Goal: Find specific page/section: Find specific page/section

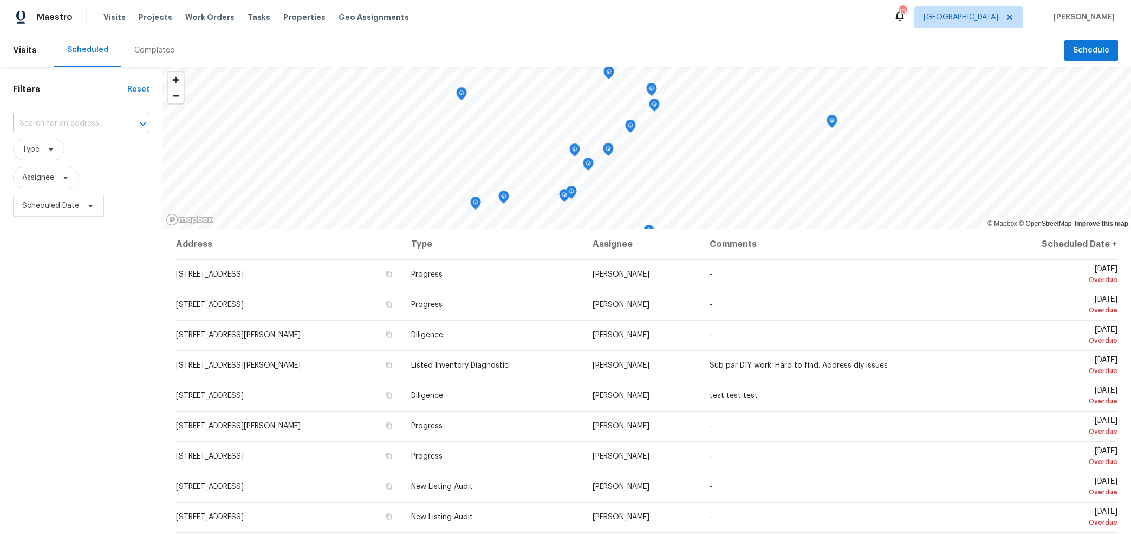
click at [70, 121] on input "text" at bounding box center [66, 123] width 106 height 17
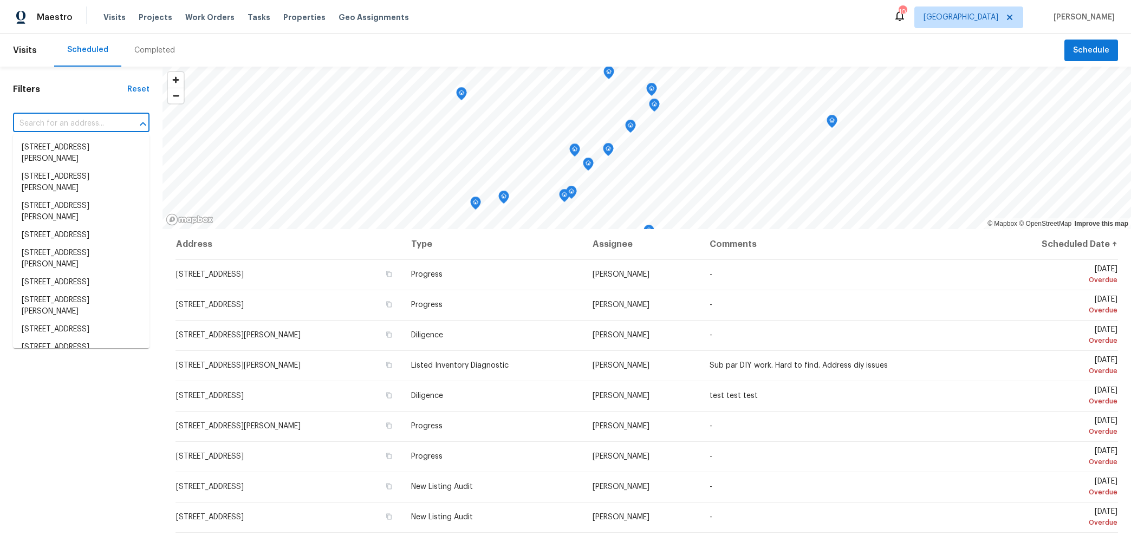
paste input "4QBTEYVKYRN9N"
type input "4QBTEYVKYRN9N"
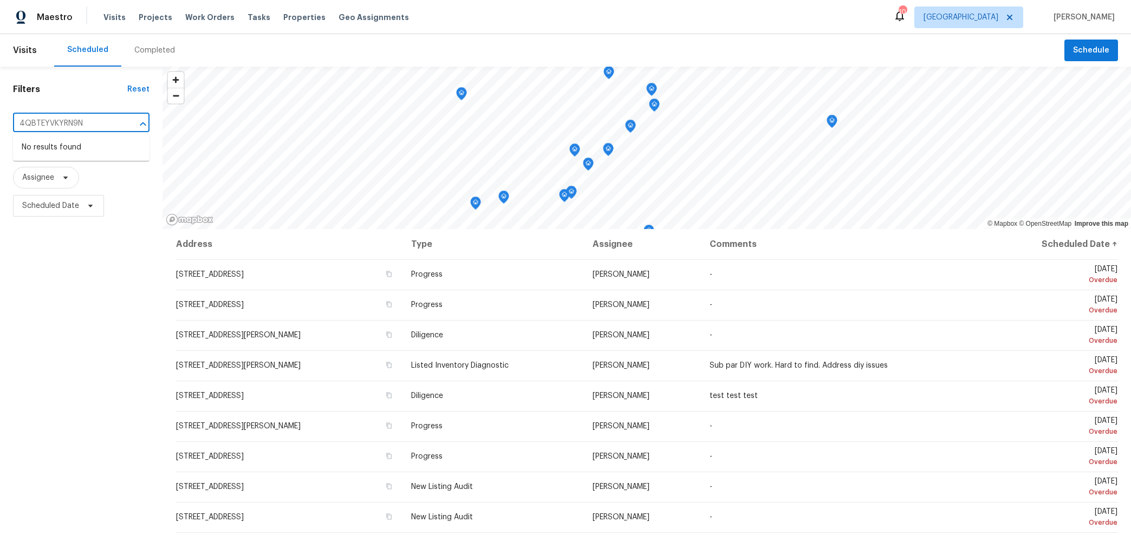
click at [89, 119] on input "4QBTEYVKYRN9N" at bounding box center [66, 123] width 106 height 17
click at [65, 124] on input "[STREET_ADDRESS][PERSON_NAME]" at bounding box center [66, 123] width 106 height 17
click at [64, 124] on input "[STREET_ADDRESS][PERSON_NAME]" at bounding box center [66, 123] width 106 height 17
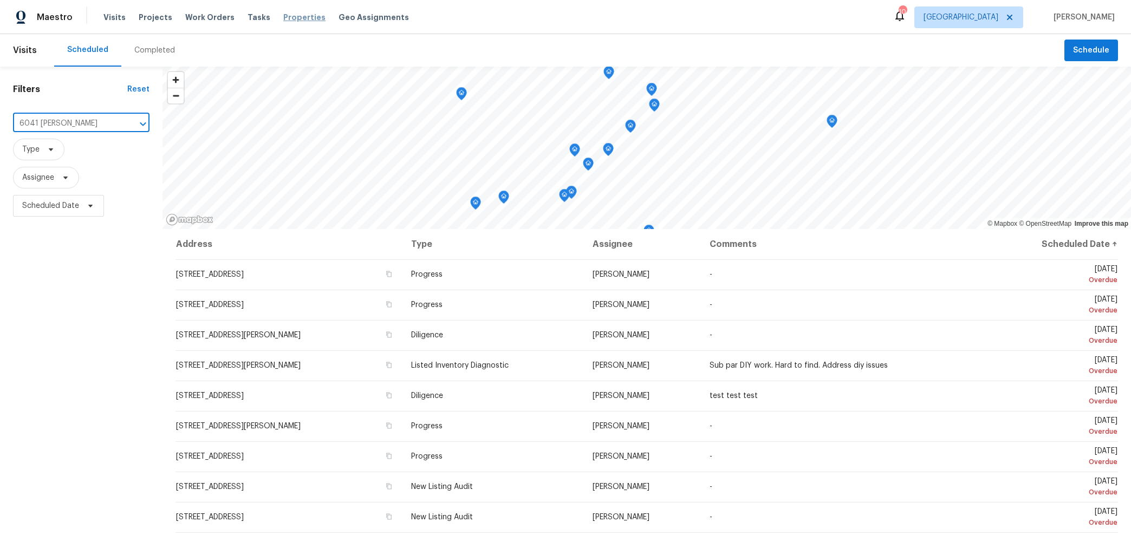
type input "6041 [PERSON_NAME]"
click at [287, 21] on span "Properties" at bounding box center [304, 17] width 42 height 11
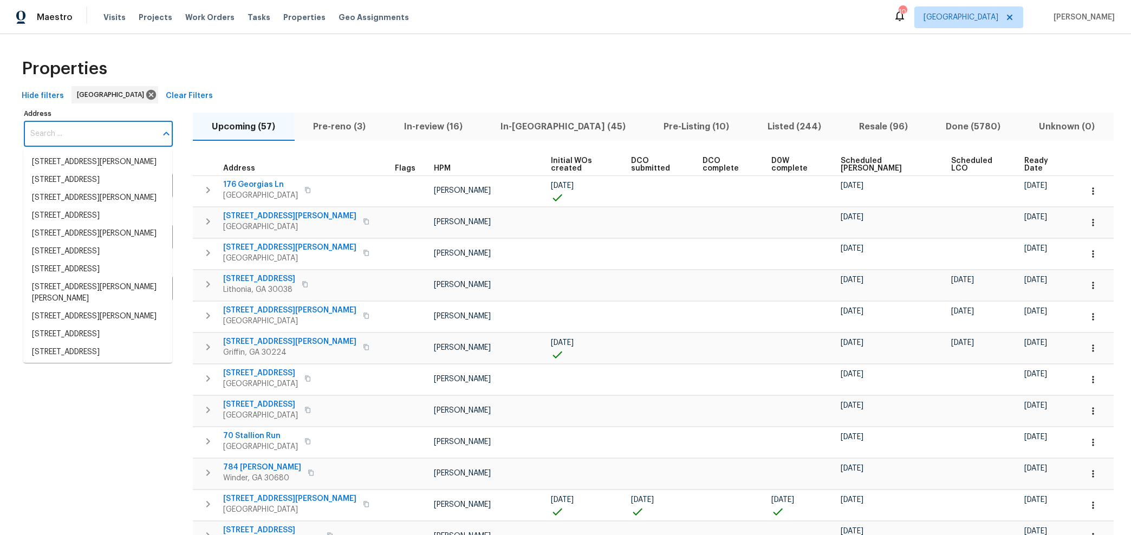
click at [111, 133] on input "Address" at bounding box center [90, 133] width 133 height 25
paste input "4QBTEYVKYRN9N"
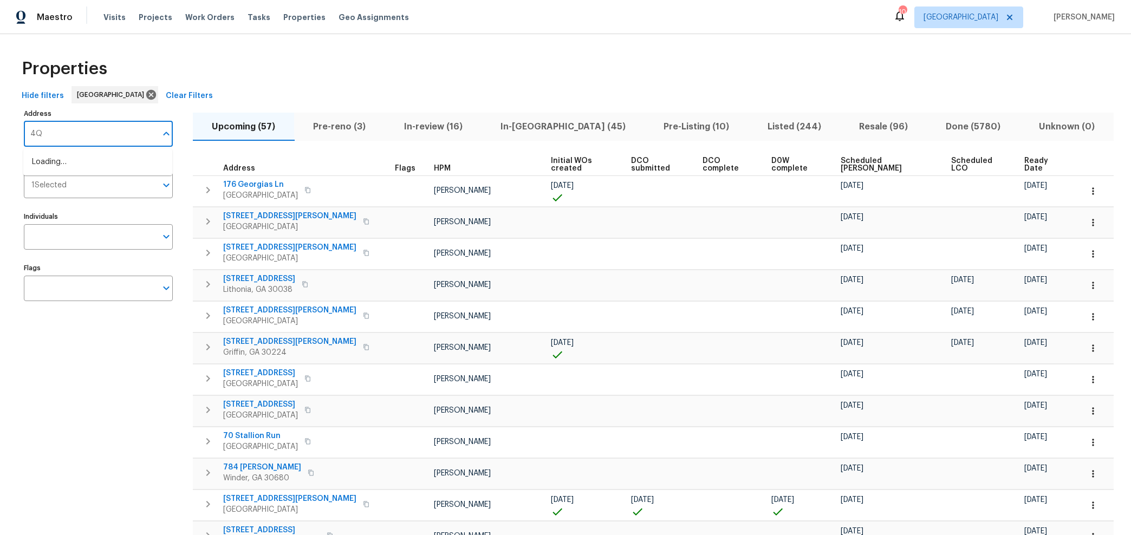
type input "4"
type input "6041 [PERSON_NAME]"
click at [104, 165] on li "[STREET_ADDRESS][PERSON_NAME]" at bounding box center [97, 162] width 149 height 18
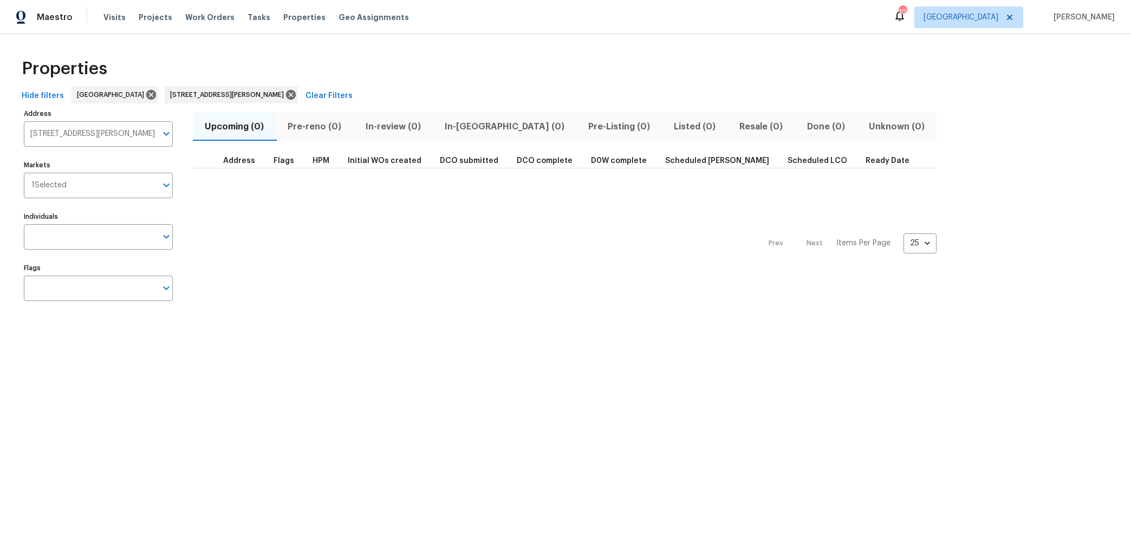
click at [276, 192] on div "Prev Next Items Per Page 25 25 ​" at bounding box center [565, 241] width 744 height 144
click at [999, 15] on span "[GEOGRAPHIC_DATA]" at bounding box center [961, 17] width 75 height 11
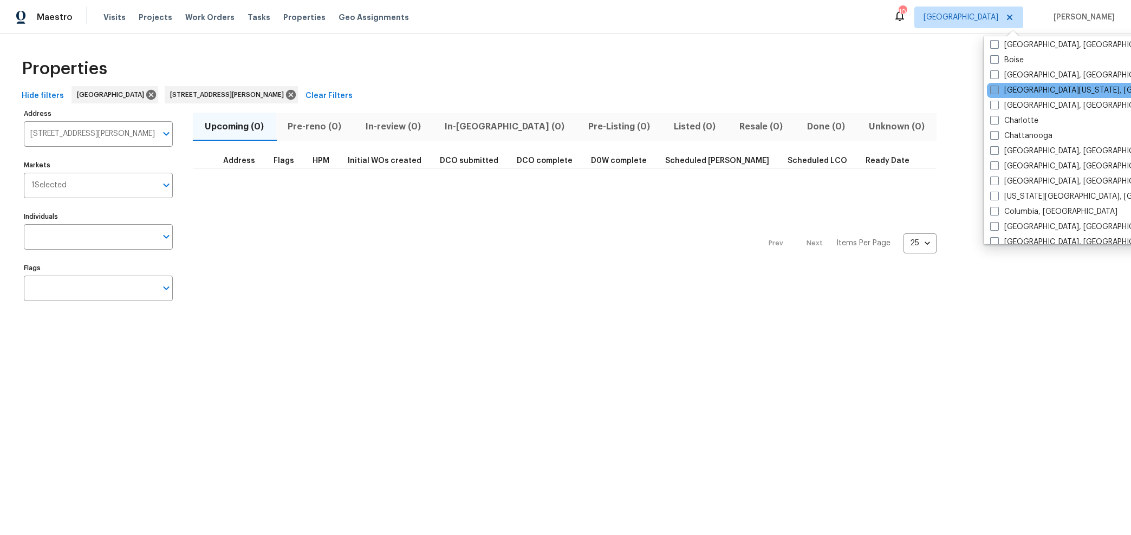
scroll to position [76, 0]
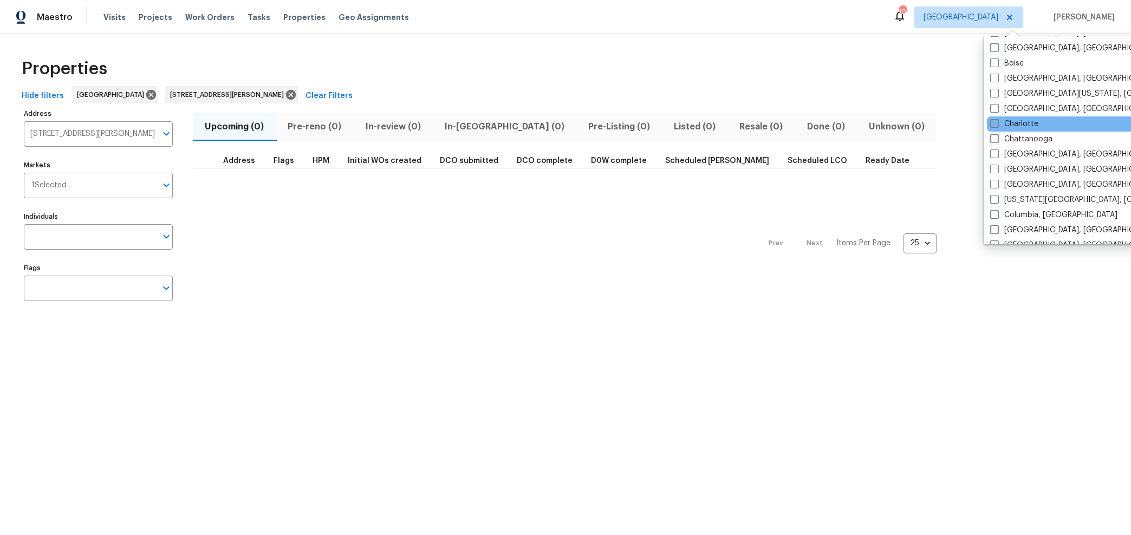
click at [1030, 119] on label "Charlotte" at bounding box center [1014, 124] width 48 height 11
click at [998, 119] on input "Charlotte" at bounding box center [993, 122] width 7 height 7
checkbox input "true"
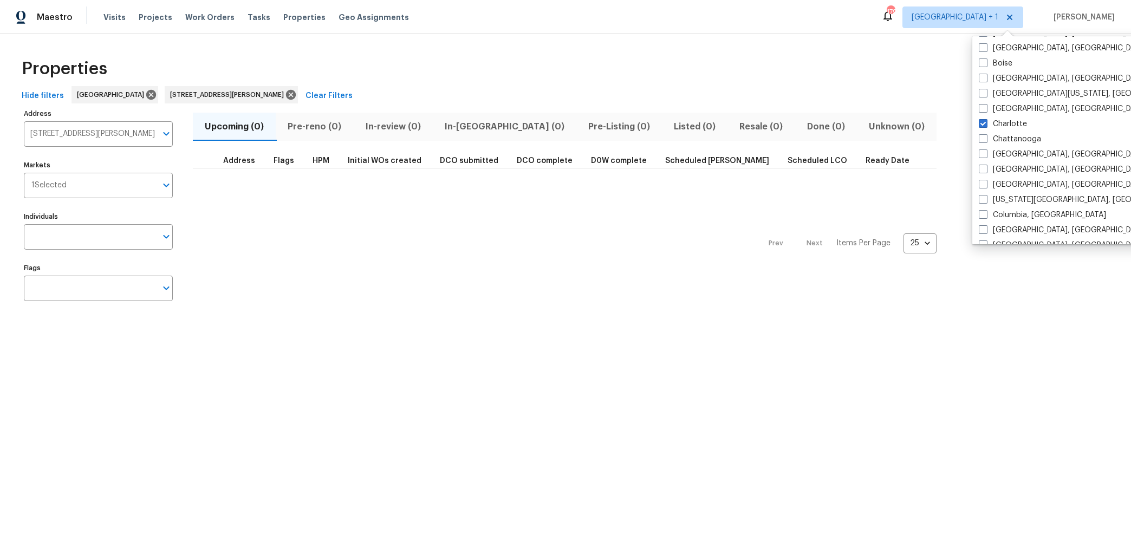
click at [923, 59] on div "Properties" at bounding box center [565, 68] width 1097 height 35
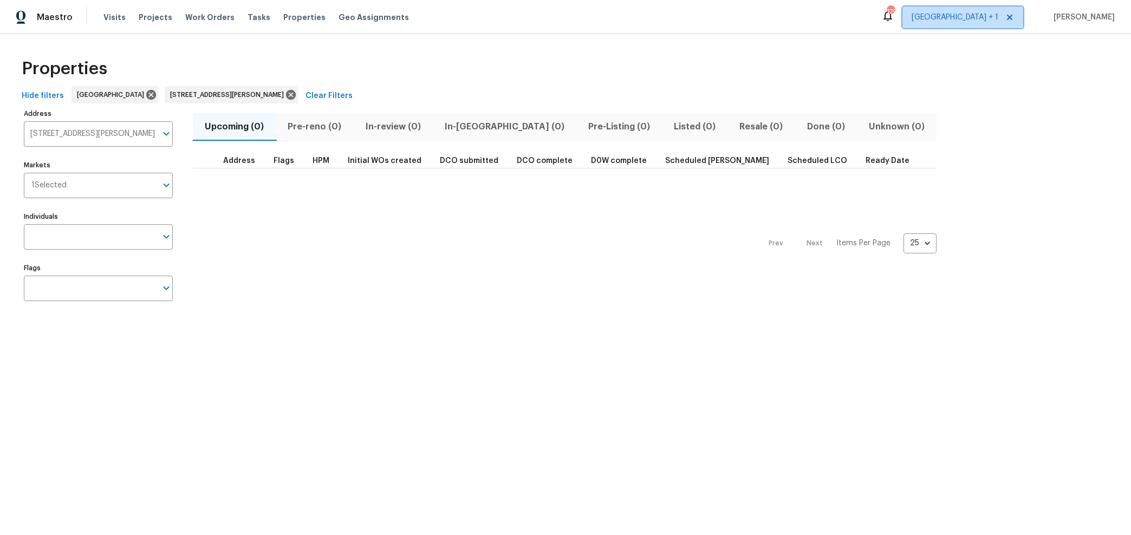
click at [999, 20] on span "[GEOGRAPHIC_DATA] + 1" at bounding box center [955, 17] width 87 height 11
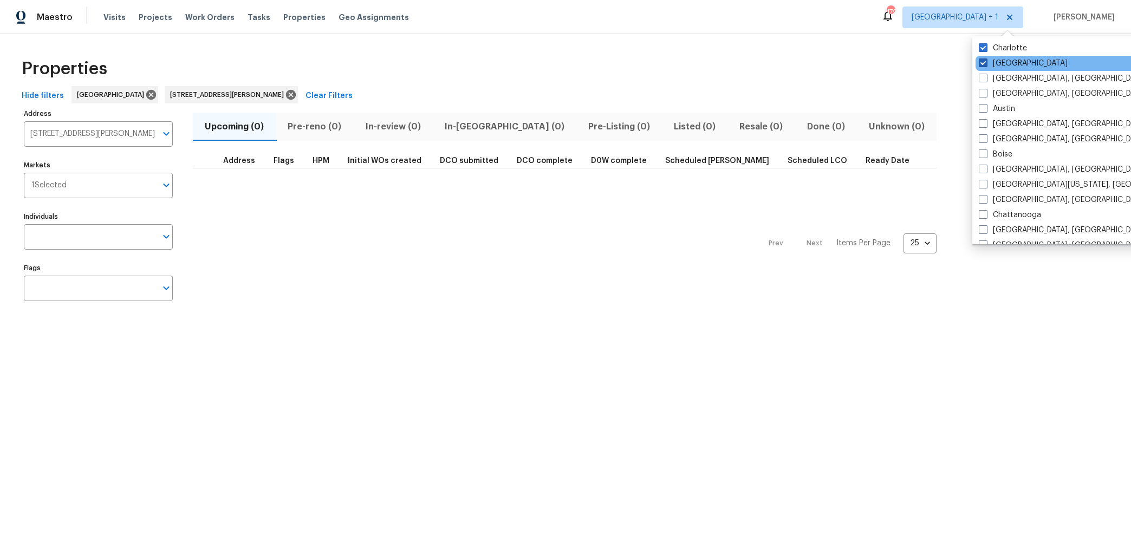
click at [1014, 62] on label "[GEOGRAPHIC_DATA]" at bounding box center [1023, 63] width 89 height 11
click at [986, 62] on input "[GEOGRAPHIC_DATA]" at bounding box center [982, 61] width 7 height 7
checkbox input "false"
type input "[STREET_ADDRESS][PERSON_NAME]"
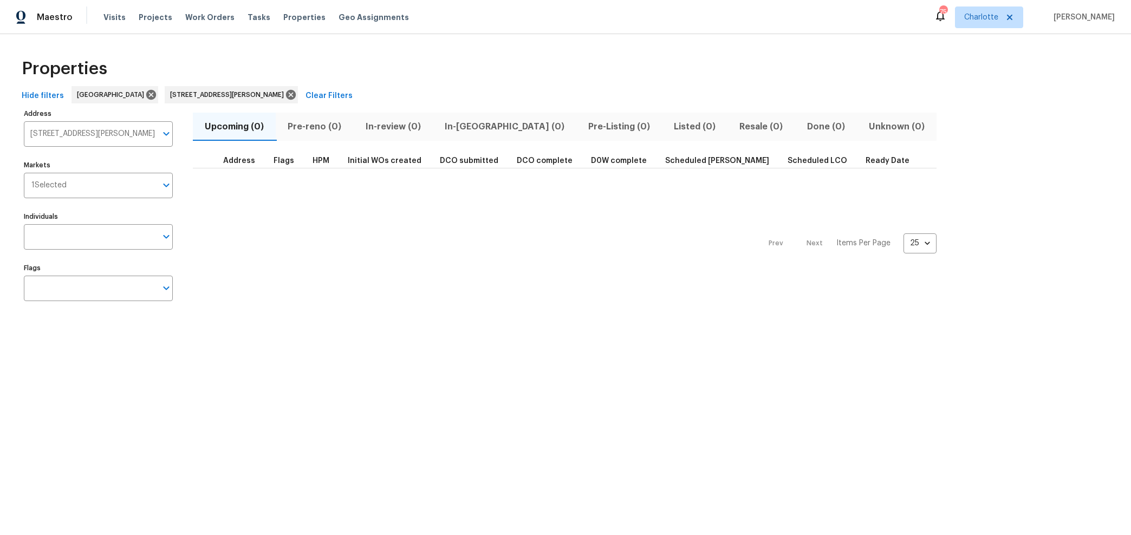
click at [879, 49] on div "Properties Hide filters [GEOGRAPHIC_DATA] [STREET_ADDRESS][PERSON_NAME] Clear F…" at bounding box center [565, 181] width 1131 height 295
